Goal: Navigation & Orientation: Find specific page/section

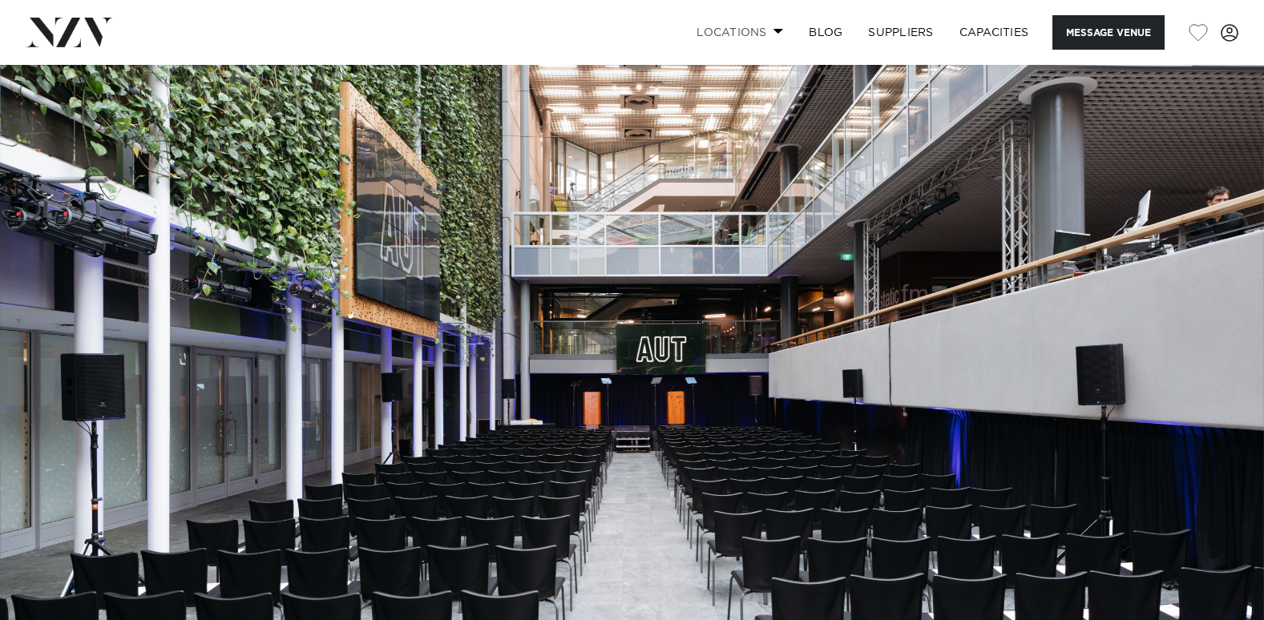
click at [769, 33] on link "Locations" at bounding box center [740, 32] width 112 height 34
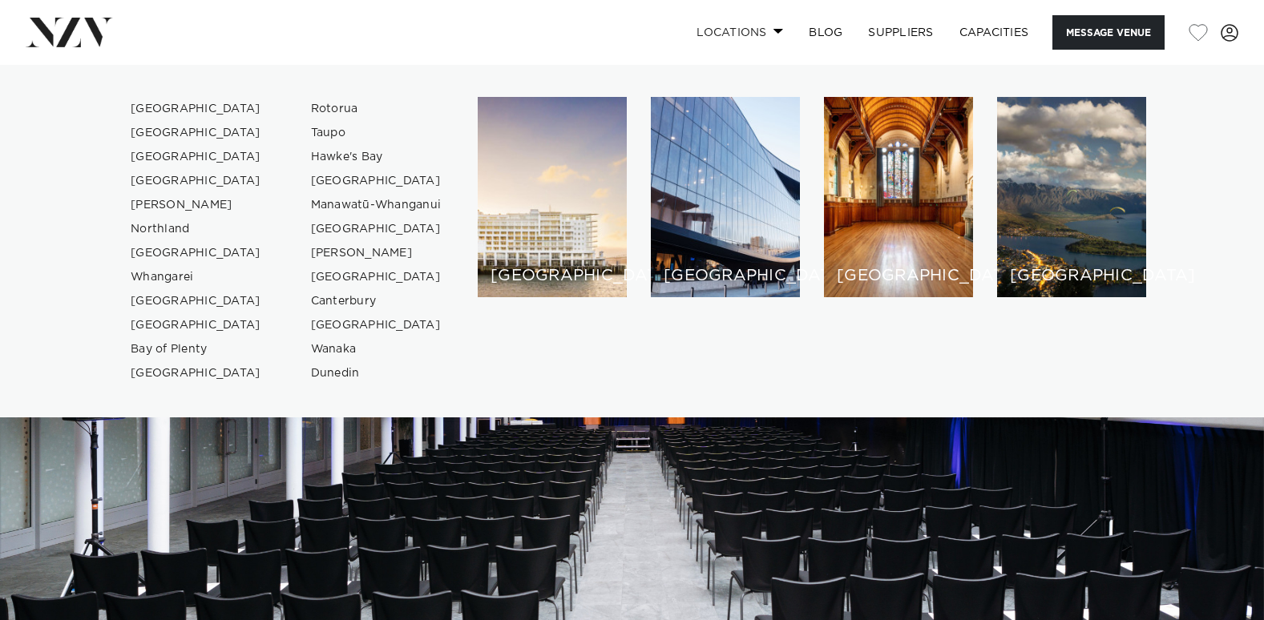
click at [773, 33] on span at bounding box center [778, 31] width 10 height 6
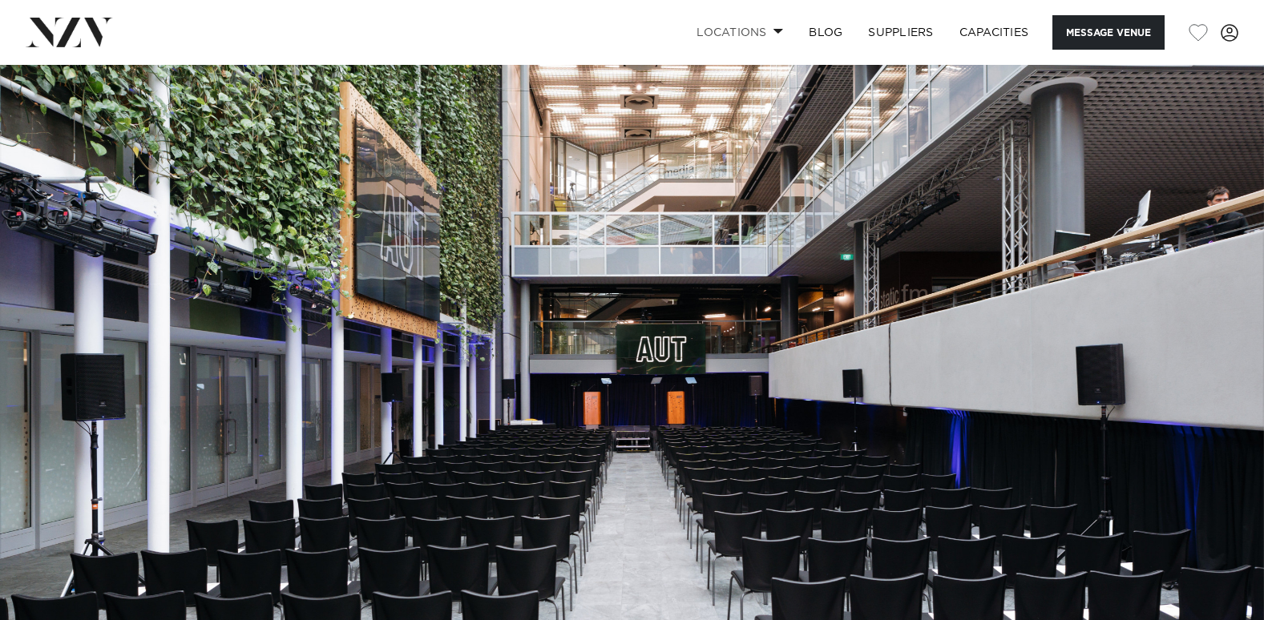
scroll to position [561, 0]
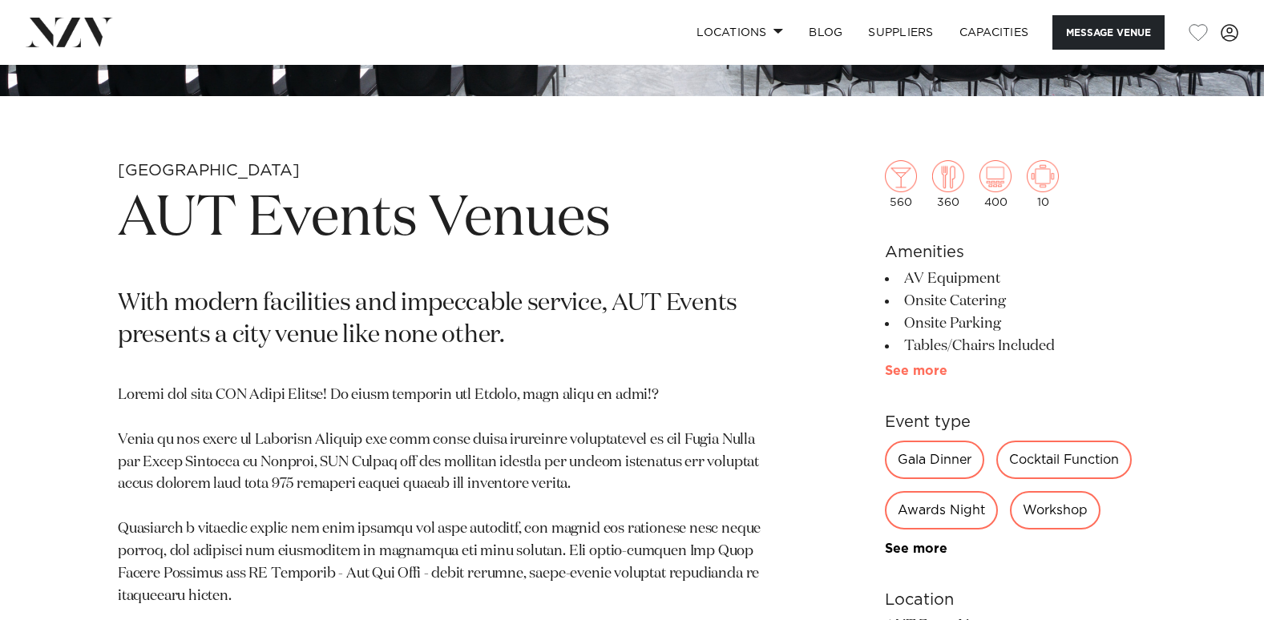
click at [904, 373] on link "See more" at bounding box center [947, 371] width 125 height 13
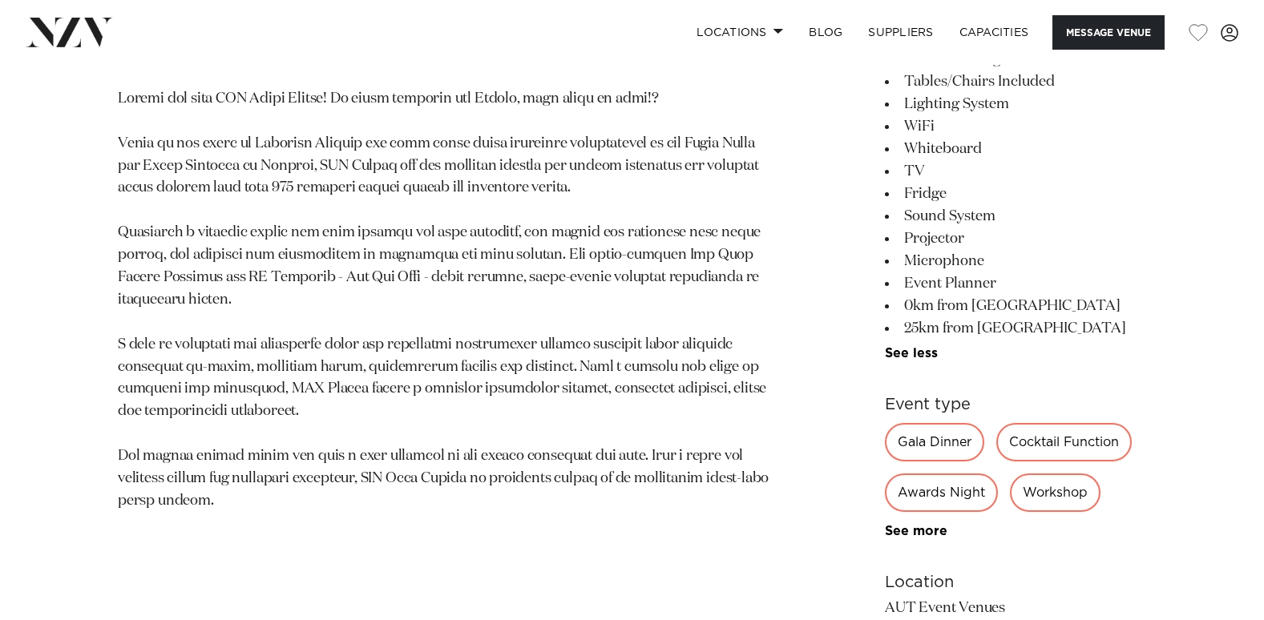
scroll to position [882, 0]
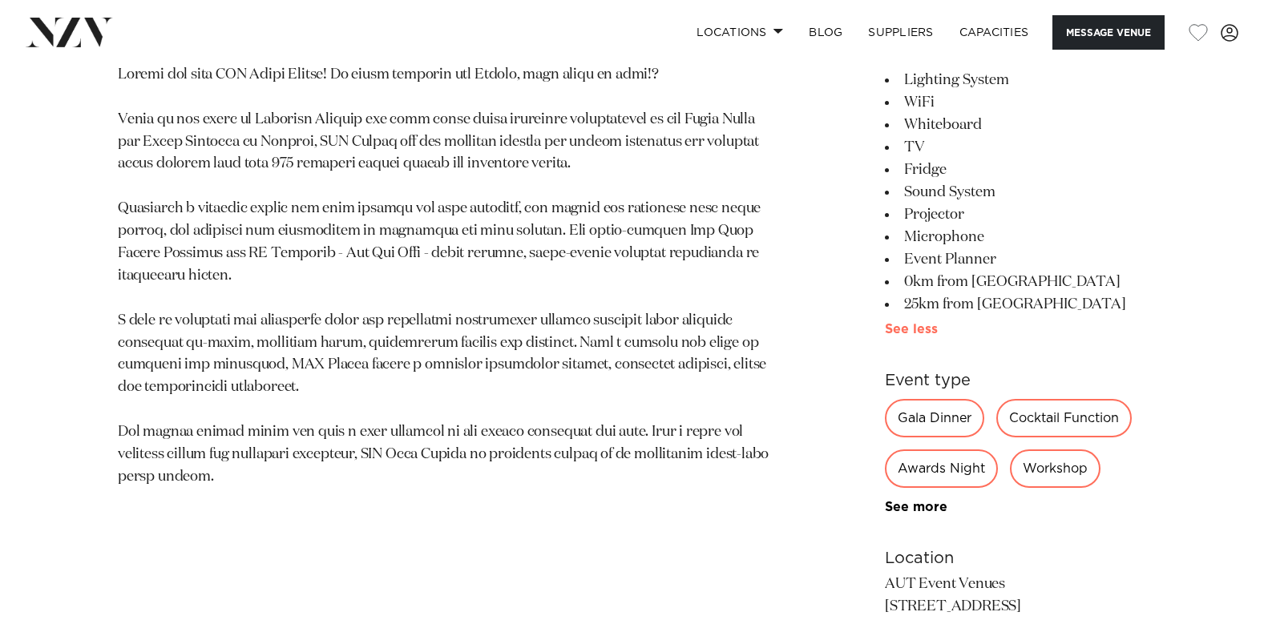
click at [910, 327] on link "See more" at bounding box center [942, 329] width 115 height 13
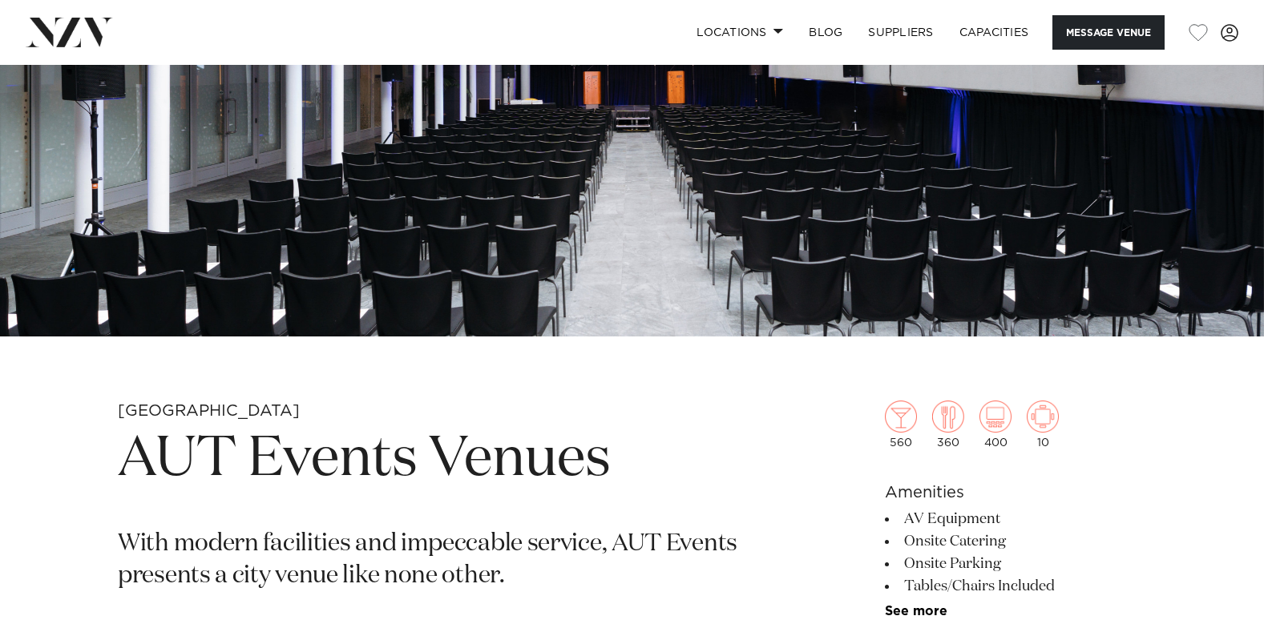
scroll to position [0, 0]
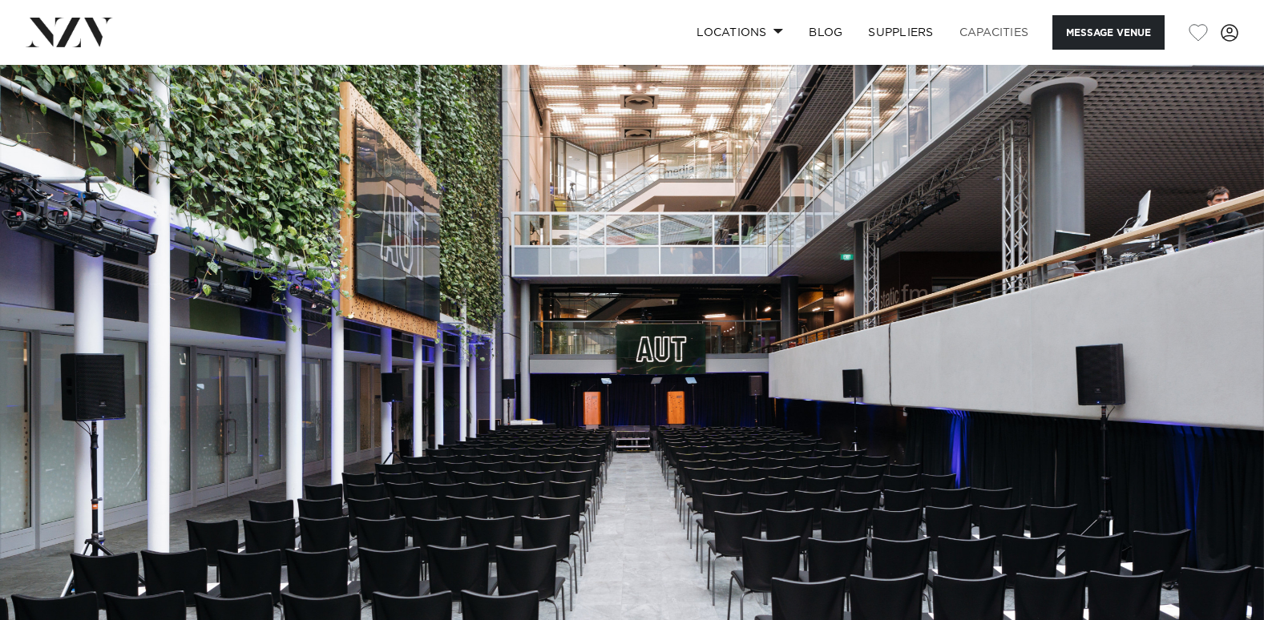
click at [997, 34] on link "Capacities" at bounding box center [993, 32] width 95 height 34
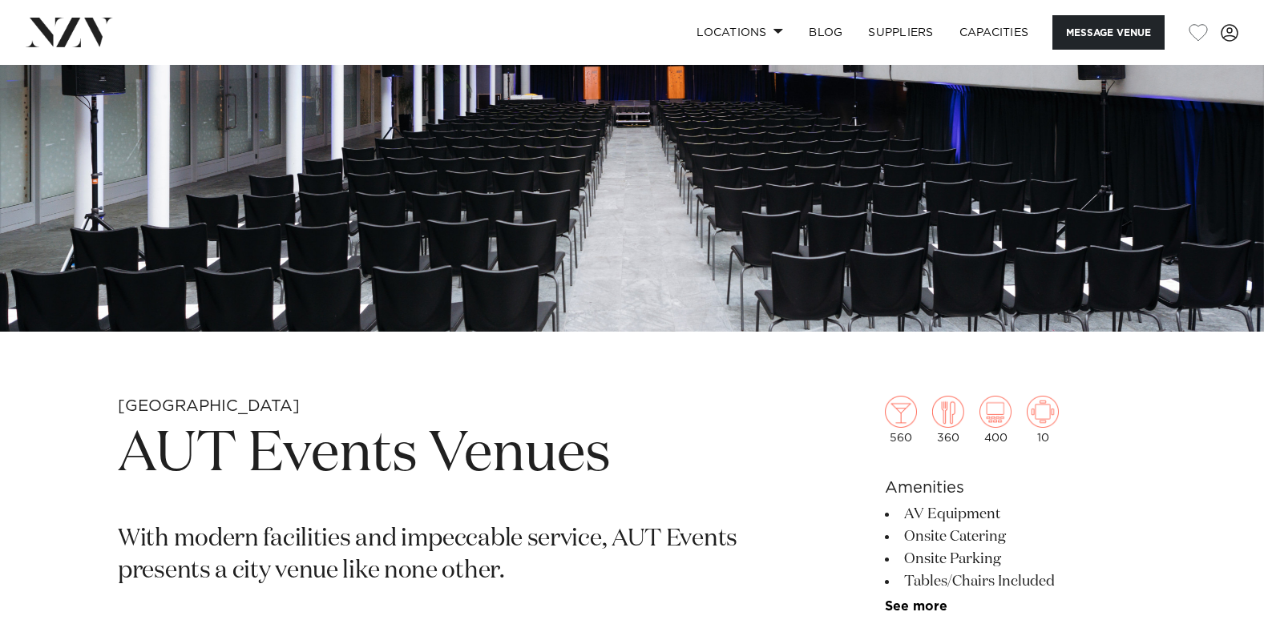
scroll to position [321, 0]
